Goal: Navigation & Orientation: Go to known website

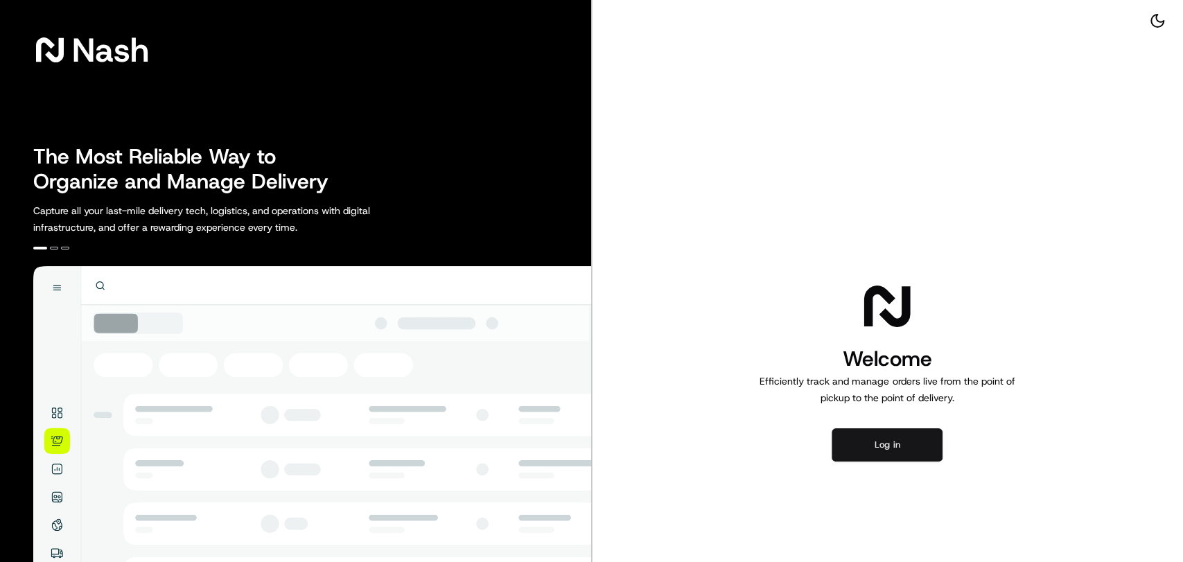
click at [900, 439] on button "Log in" at bounding box center [887, 444] width 111 height 33
